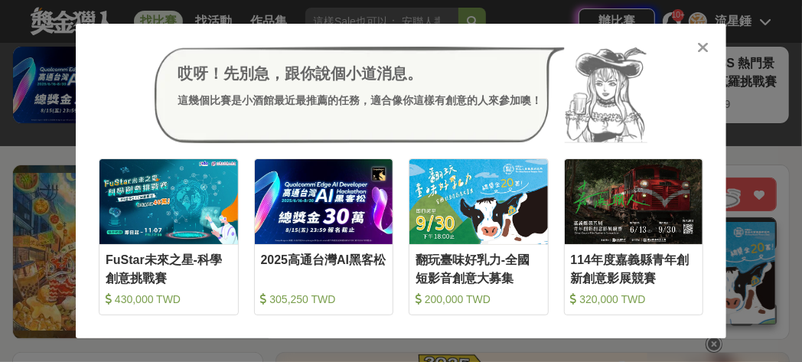
click at [706, 47] on icon at bounding box center [703, 47] width 11 height 15
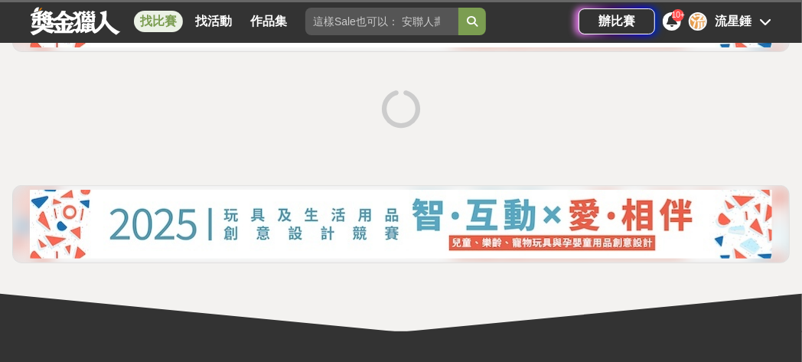
scroll to position [306, 0]
